Goal: Information Seeking & Learning: Find specific fact

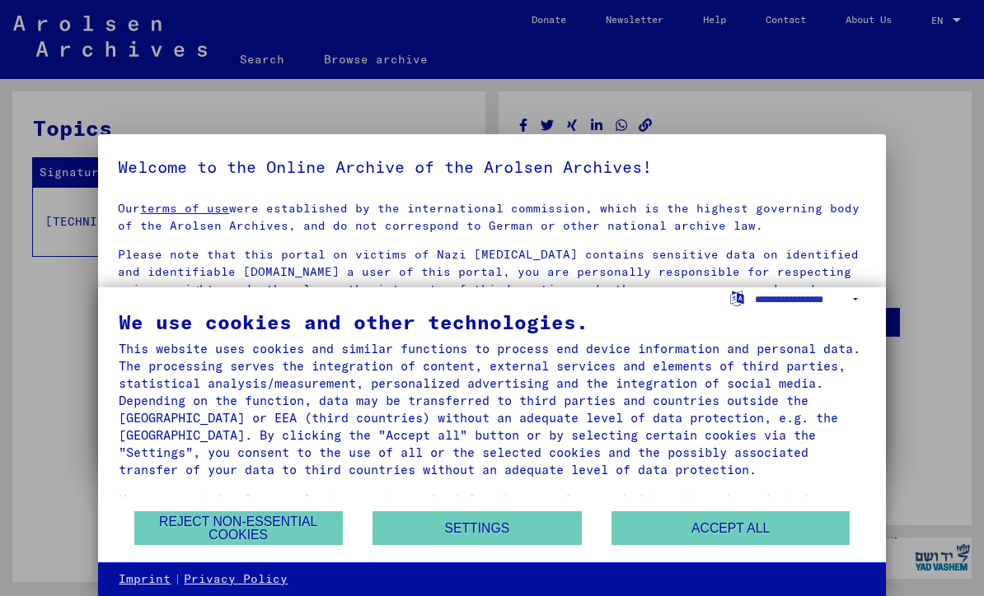
scroll to position [7, 0]
click at [747, 518] on button "Accept all" at bounding box center [730, 529] width 239 height 34
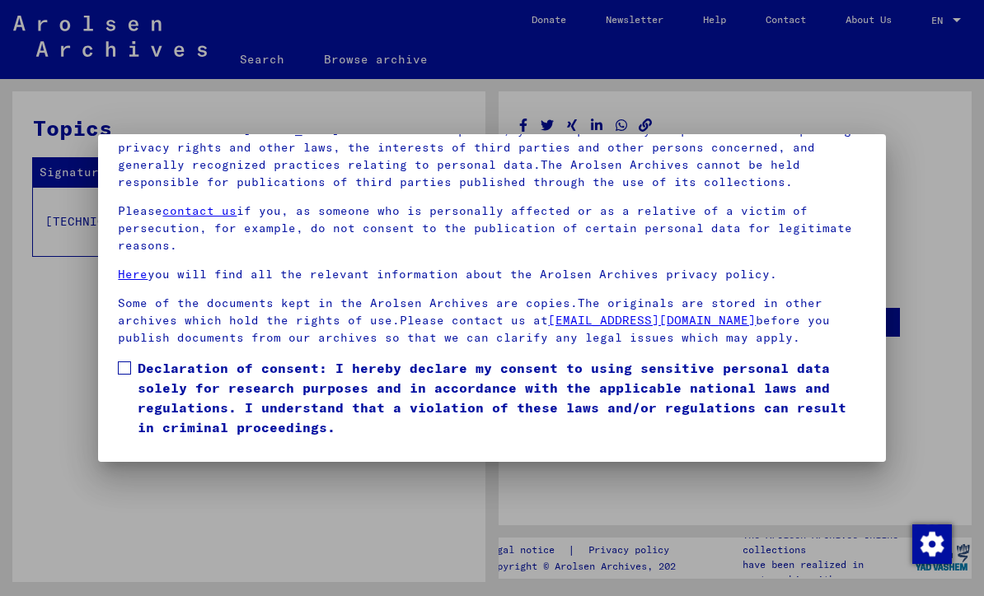
scroll to position [177, 0]
click at [130, 362] on span at bounding box center [124, 368] width 13 height 13
click at [167, 446] on button "I agree" at bounding box center [158, 461] width 80 height 31
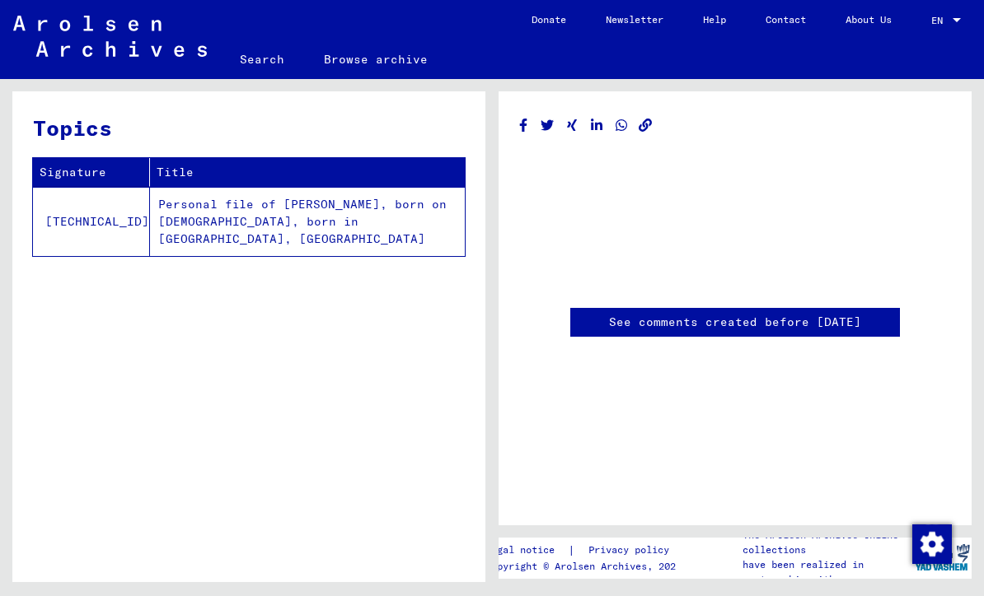
scroll to position [0, 0]
click at [305, 218] on td "Personal file of [PERSON_NAME], born on [DEMOGRAPHIC_DATA], born in [GEOGRAPHIC…" at bounding box center [307, 221] width 315 height 69
click at [77, 207] on td "[TECHNICAL_ID]" at bounding box center [91, 221] width 117 height 69
click at [295, 209] on td "Personal file of [PERSON_NAME], born on [DEMOGRAPHIC_DATA], born in [GEOGRAPHIC…" at bounding box center [307, 221] width 315 height 69
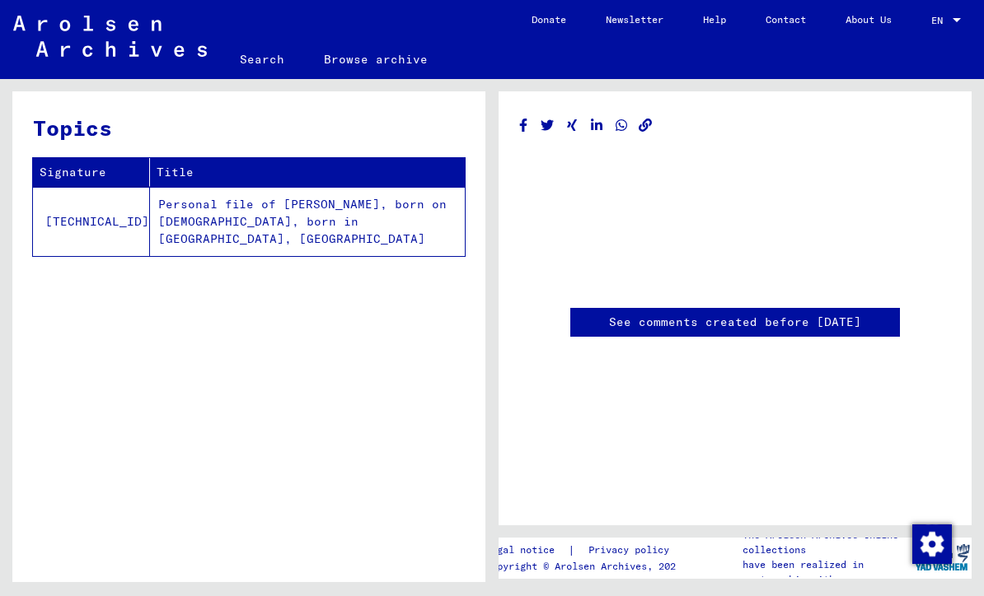
click at [339, 187] on td "Personal file of [PERSON_NAME], born on [DEMOGRAPHIC_DATA], born in [GEOGRAPHIC…" at bounding box center [307, 221] width 315 height 69
click at [373, 187] on td "Personal file of [PERSON_NAME], born on [DEMOGRAPHIC_DATA], born in [GEOGRAPHIC…" at bounding box center [307, 221] width 315 height 69
click at [419, 158] on th "Title" at bounding box center [307, 172] width 315 height 29
click at [170, 158] on th "Title" at bounding box center [307, 172] width 315 height 29
click at [70, 187] on td "[TECHNICAL_ID]" at bounding box center [91, 221] width 117 height 69
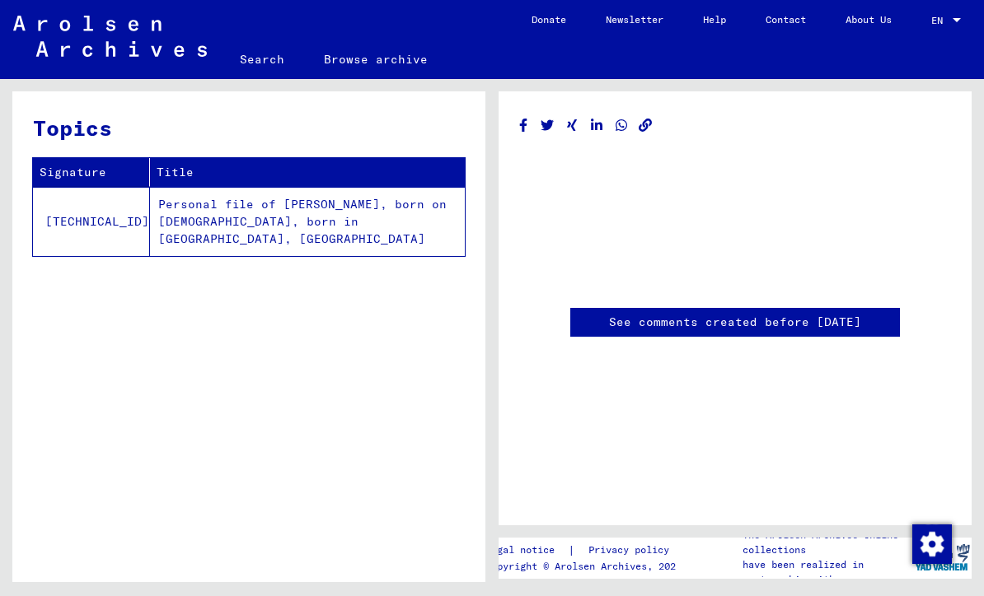
scroll to position [0, 0]
click at [85, 188] on td "[TECHNICAL_ID]" at bounding box center [91, 221] width 117 height 69
click at [395, 213] on td "Personal file of [PERSON_NAME], born on [DEMOGRAPHIC_DATA], born in [GEOGRAPHIC…" at bounding box center [307, 221] width 315 height 69
click at [259, 57] on link "Search" at bounding box center [262, 60] width 84 height 40
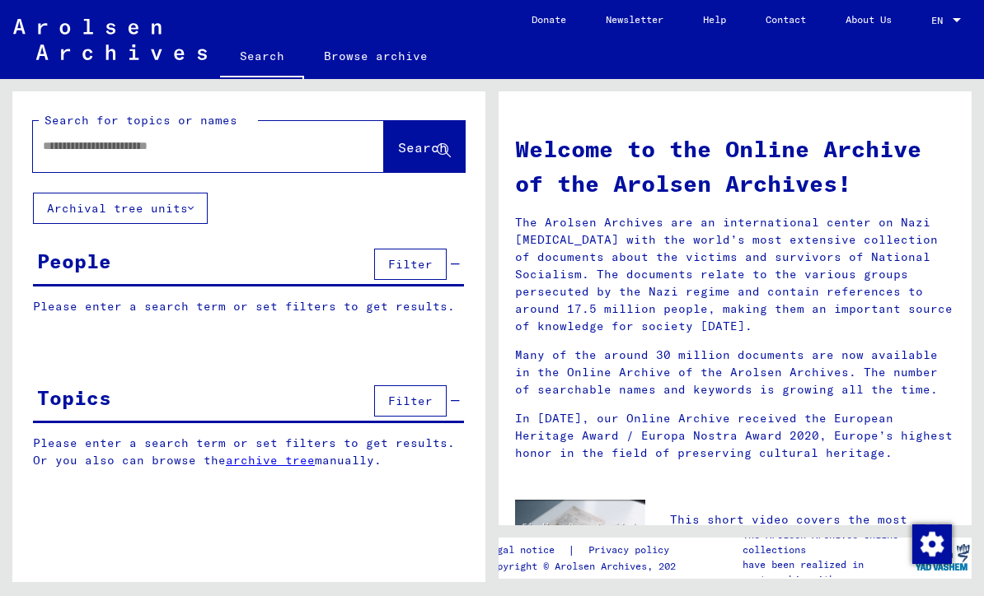
click at [268, 152] on input "text" at bounding box center [189, 146] width 292 height 17
type input "*****"
click at [406, 146] on span "Search" at bounding box center [422, 147] width 49 height 16
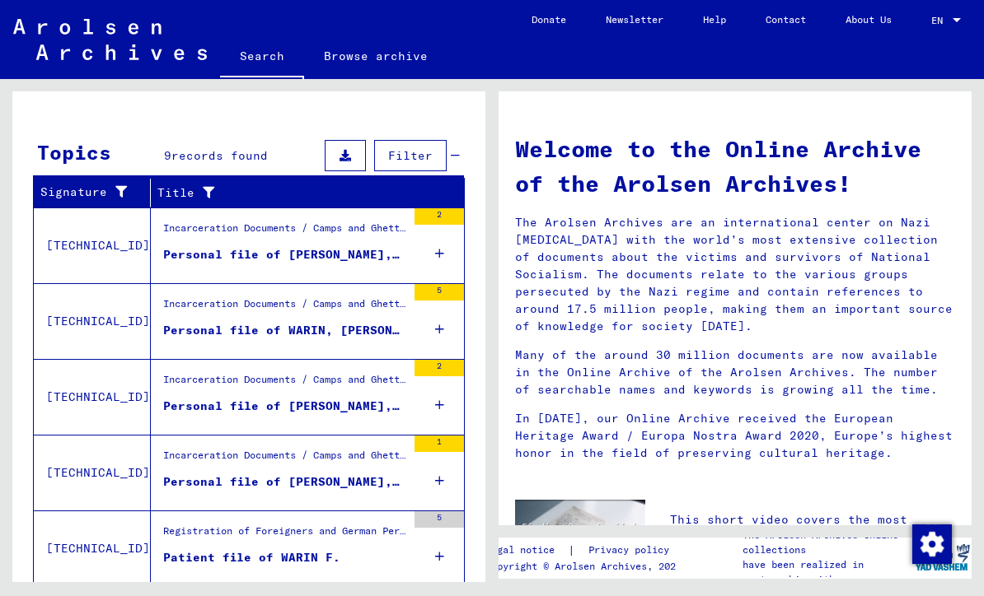
scroll to position [502, 0]
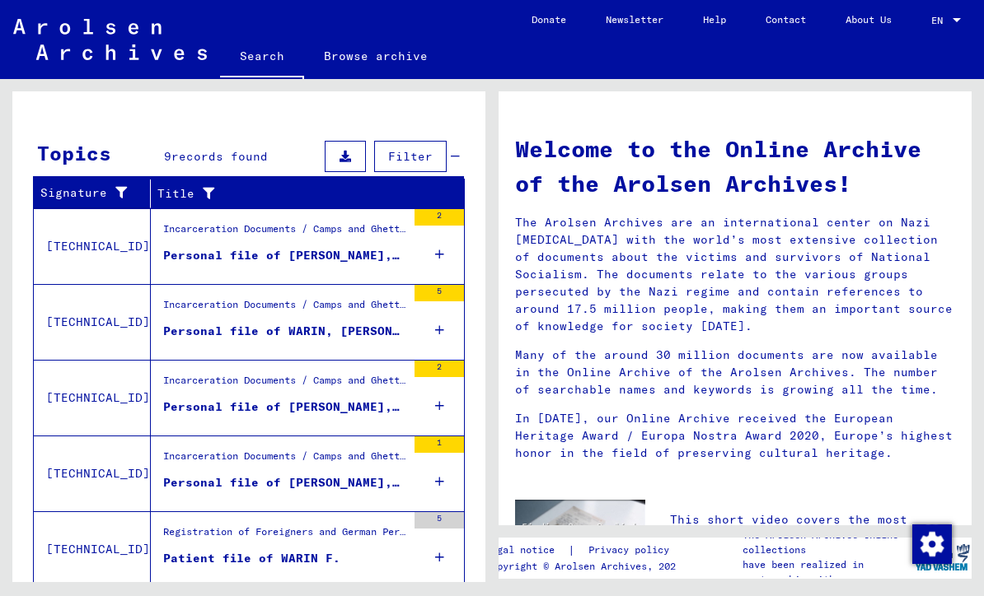
click at [440, 256] on icon at bounding box center [439, 255] width 9 height 58
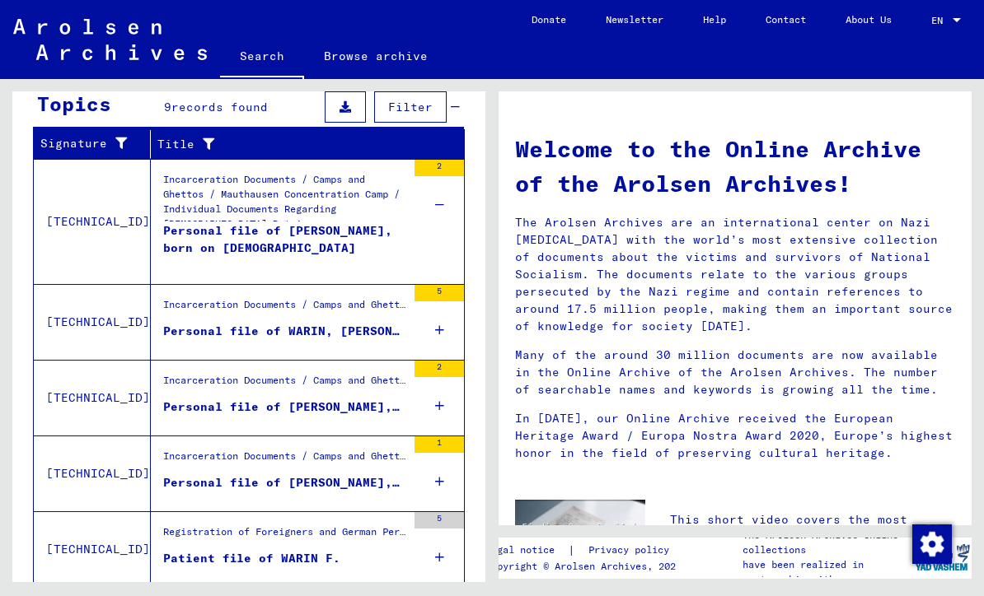
scroll to position [40, 0]
